Goal: Find specific page/section: Find specific page/section

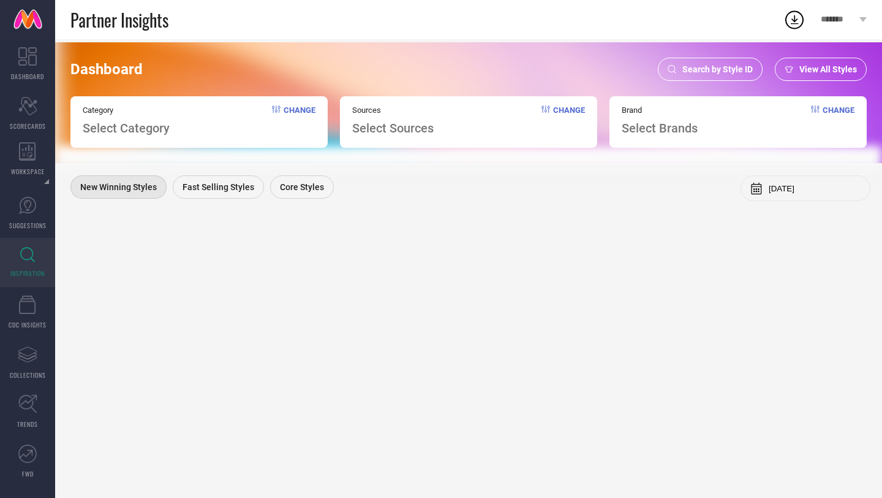
click at [28, 20] on link at bounding box center [27, 19] width 55 height 39
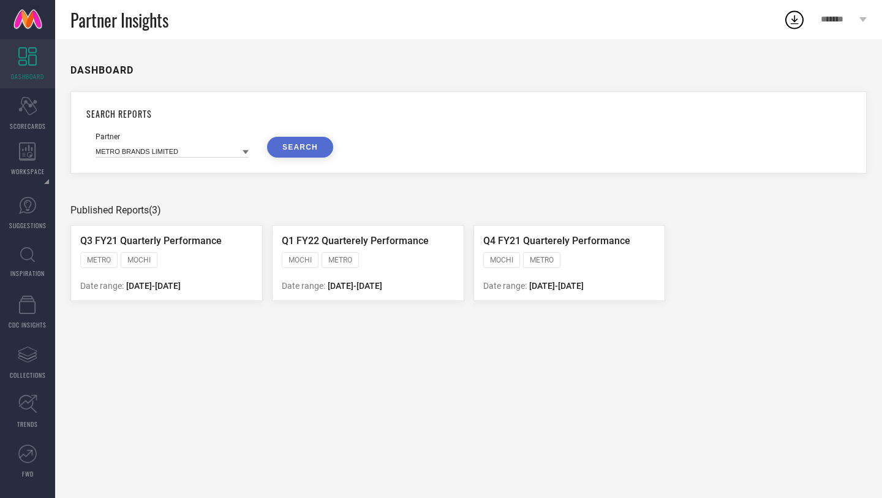
click at [36, 20] on link at bounding box center [27, 19] width 55 height 39
click at [36, 23] on link at bounding box center [27, 19] width 55 height 39
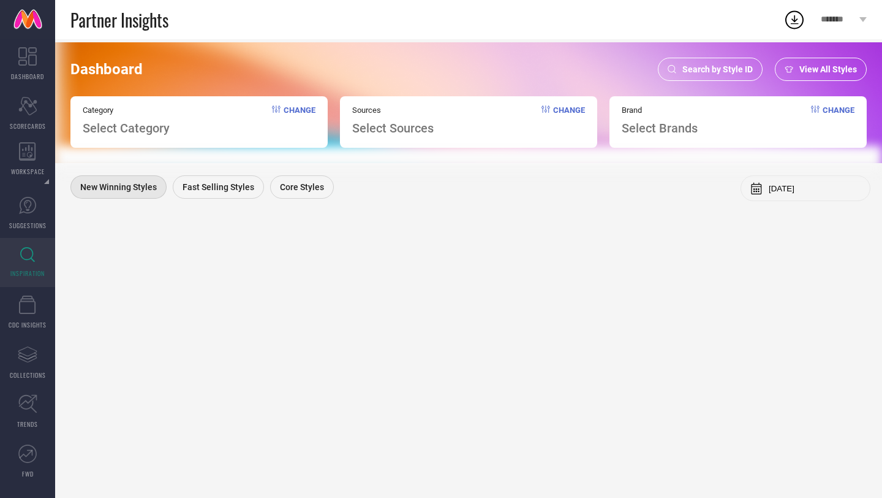
click at [27, 24] on link at bounding box center [27, 19] width 55 height 39
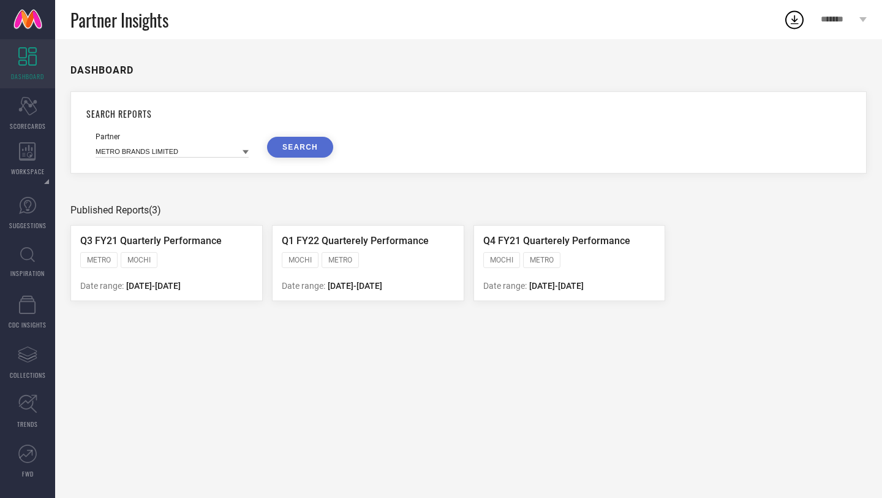
click at [26, 22] on link at bounding box center [27, 19] width 55 height 39
